Goal: Task Accomplishment & Management: Manage account settings

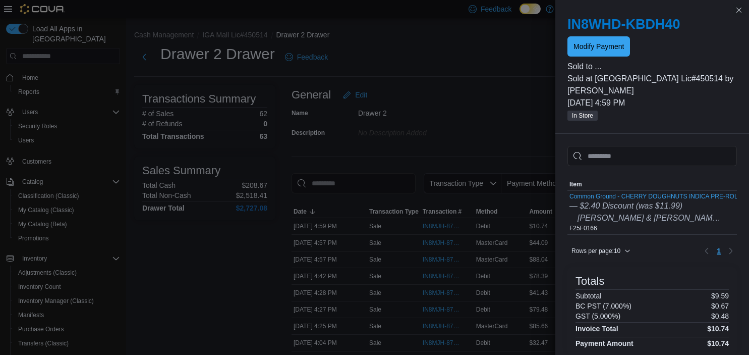
drag, startPoint x: 372, startPoint y: 67, endPoint x: 236, endPoint y: 2, distance: 150.9
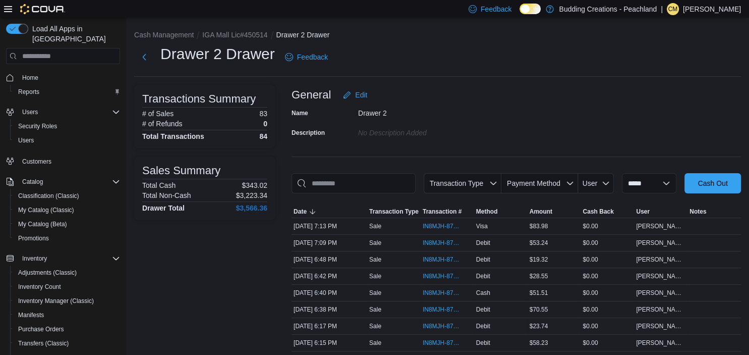
scroll to position [53, 0]
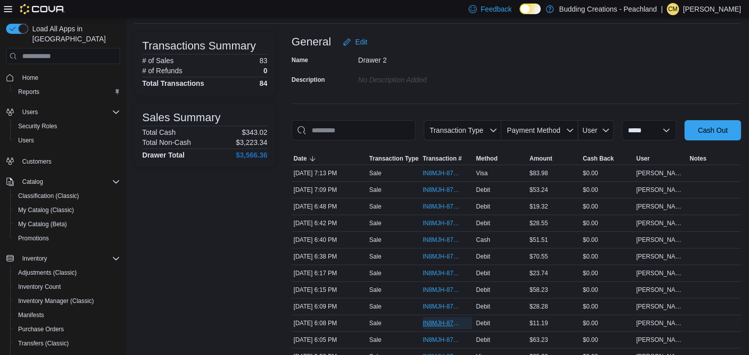
click at [439, 324] on span "IN8MJH-87649" at bounding box center [442, 323] width 39 height 8
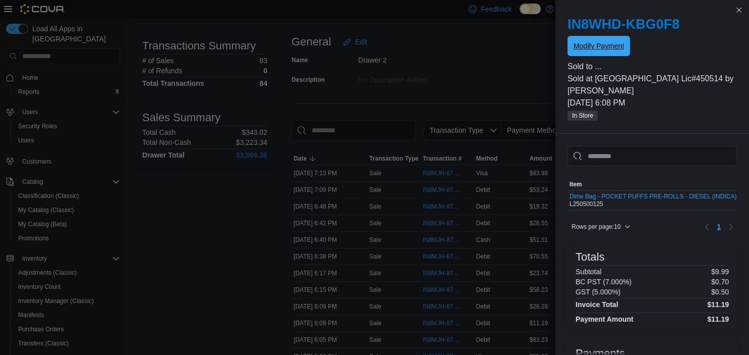
click at [597, 48] on span "Modify Payment" at bounding box center [598, 46] width 50 height 10
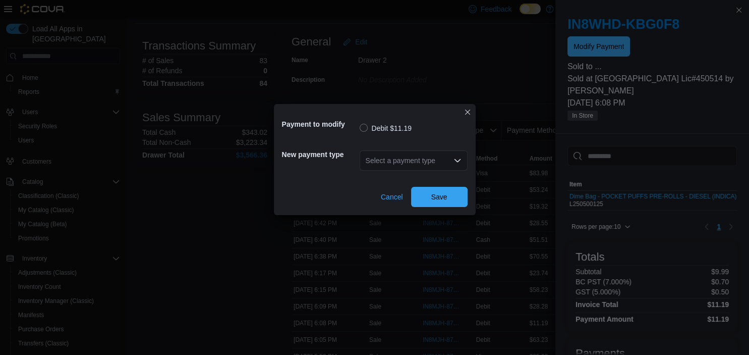
click at [432, 166] on div "Select a payment type" at bounding box center [414, 160] width 108 height 20
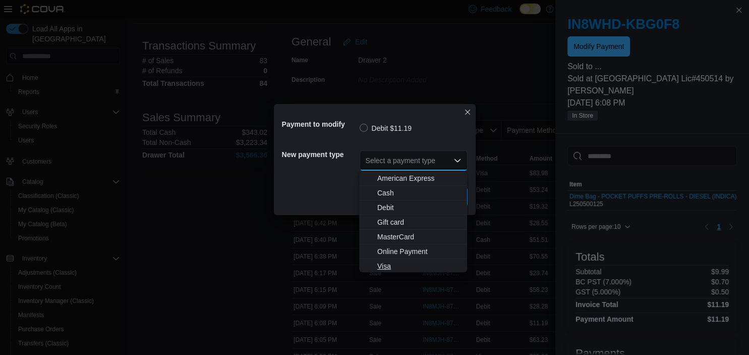
click at [384, 267] on span "Visa" at bounding box center [419, 266] width 84 height 10
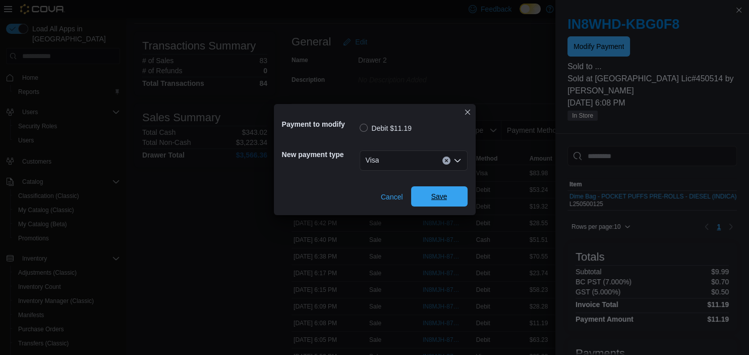
click at [445, 197] on span "Save" at bounding box center [439, 196] width 16 height 10
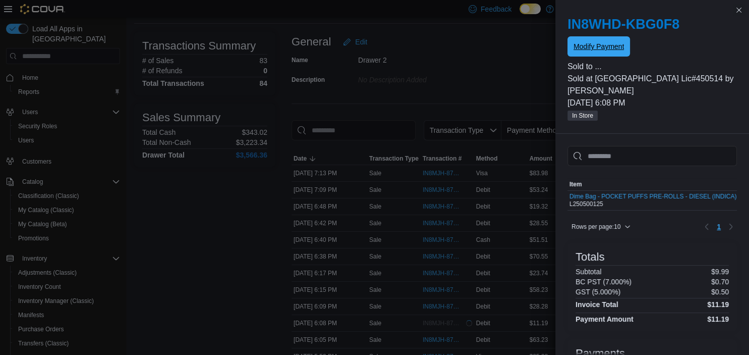
scroll to position [0, 0]
